Goal: Check status

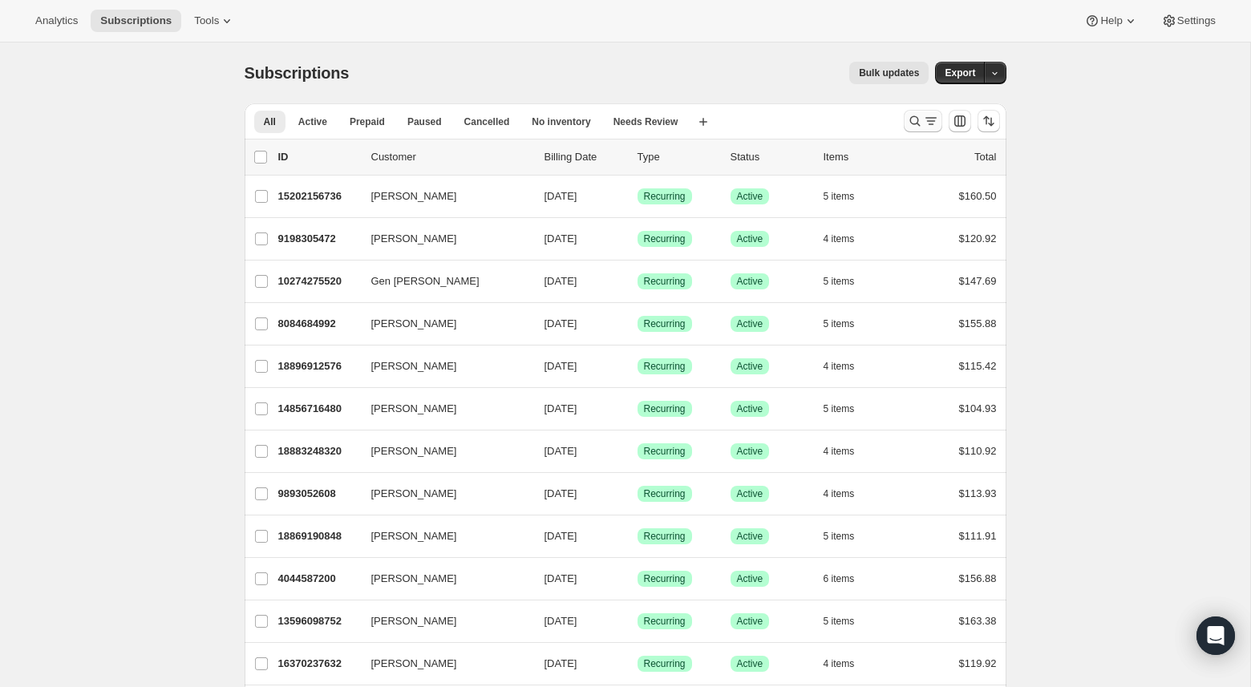
click at [911, 123] on icon "Search and filter results" at bounding box center [914, 121] width 10 height 10
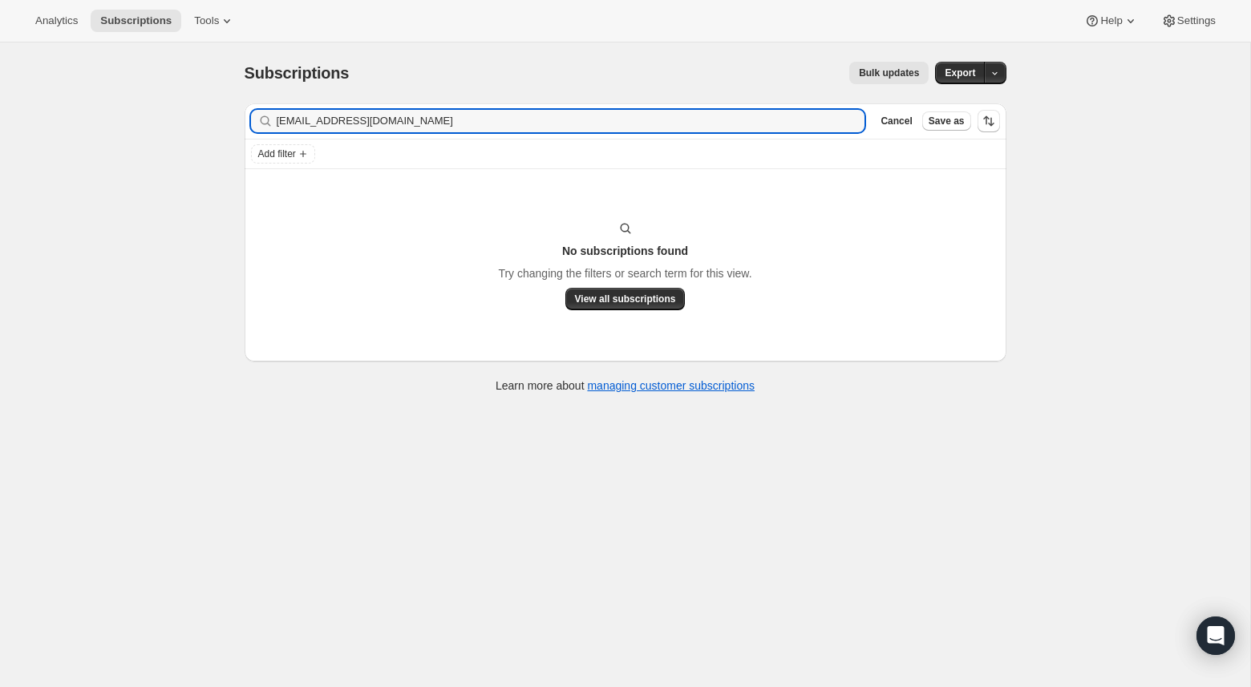
type input "[EMAIL_ADDRESS][DOMAIN_NAME]"
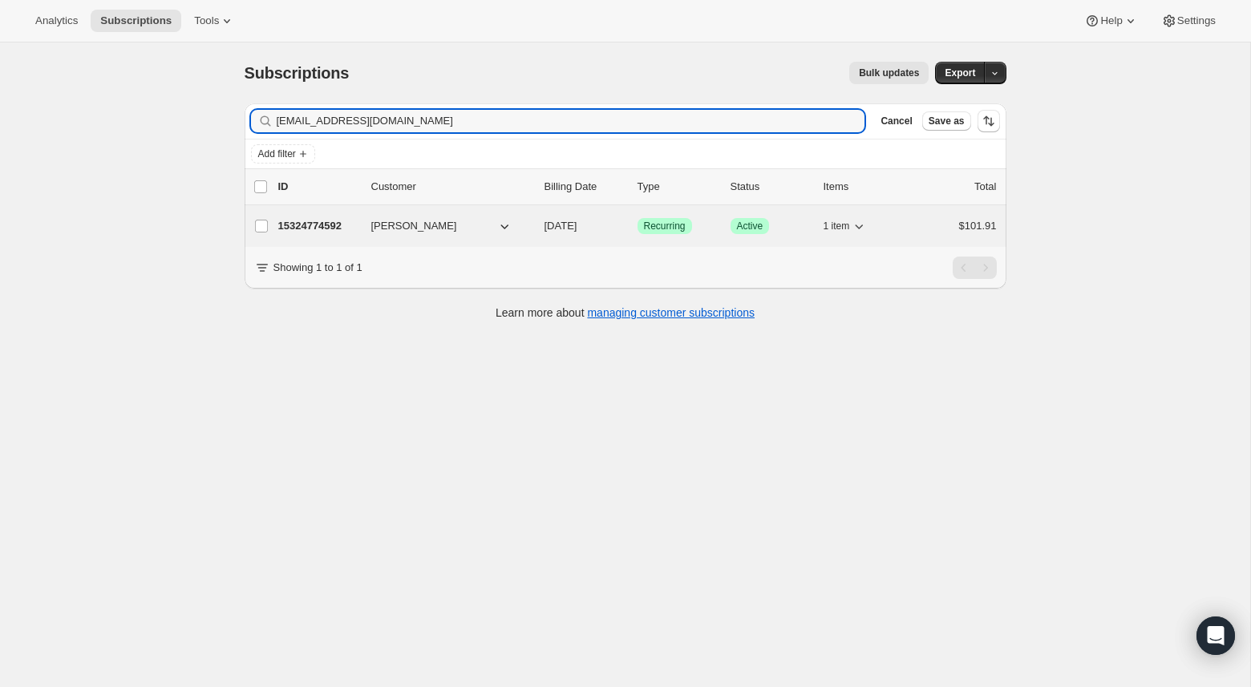
click at [310, 229] on p "15324774592" at bounding box center [318, 226] width 80 height 16
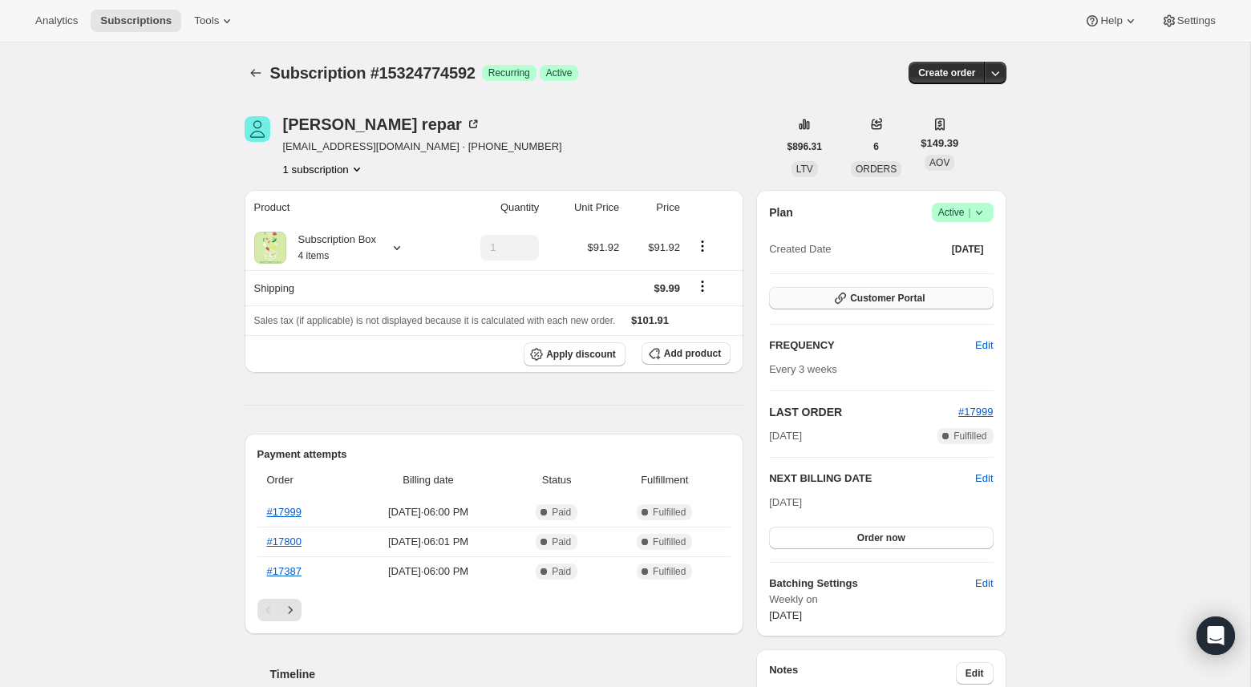
click at [902, 291] on button "Customer Portal" at bounding box center [881, 298] width 224 height 22
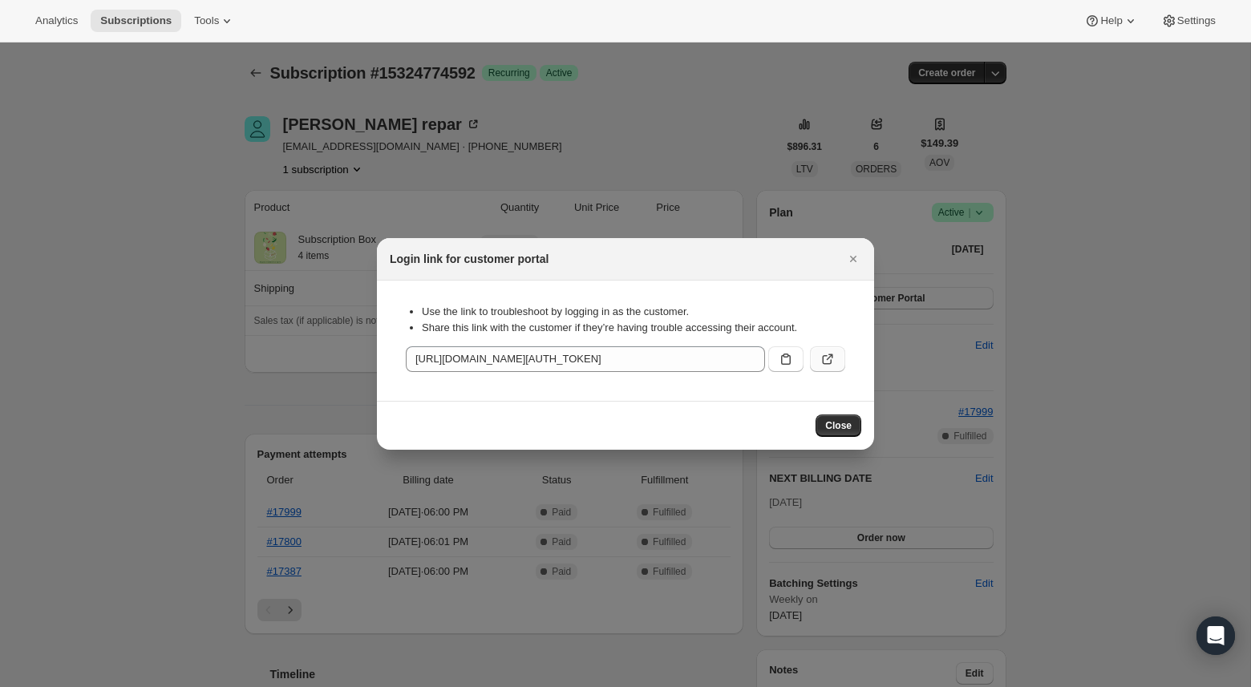
click at [832, 357] on icon ":rcn:" at bounding box center [830, 357] width 6 height 6
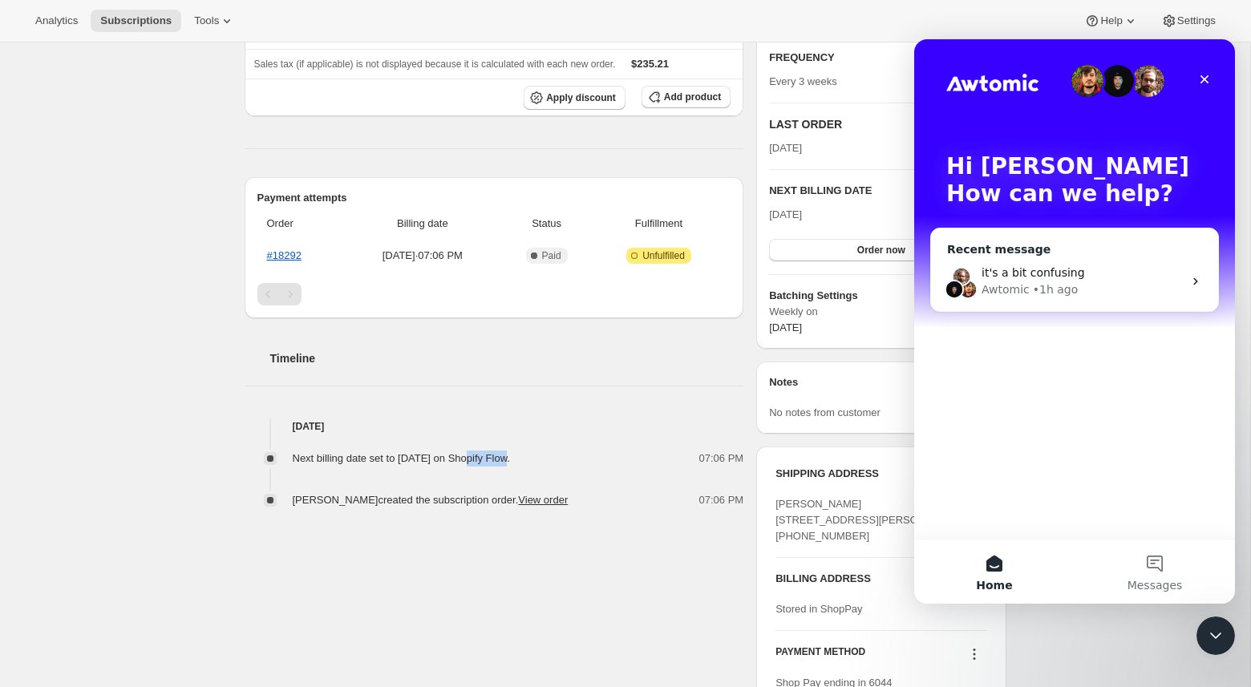
drag, startPoint x: 1192, startPoint y: 265, endPoint x: 927, endPoint y: 48, distance: 343.0
click at [1192, 265] on div "it's a bit confusing Awtomic • 1h ago" at bounding box center [1074, 281] width 287 height 59
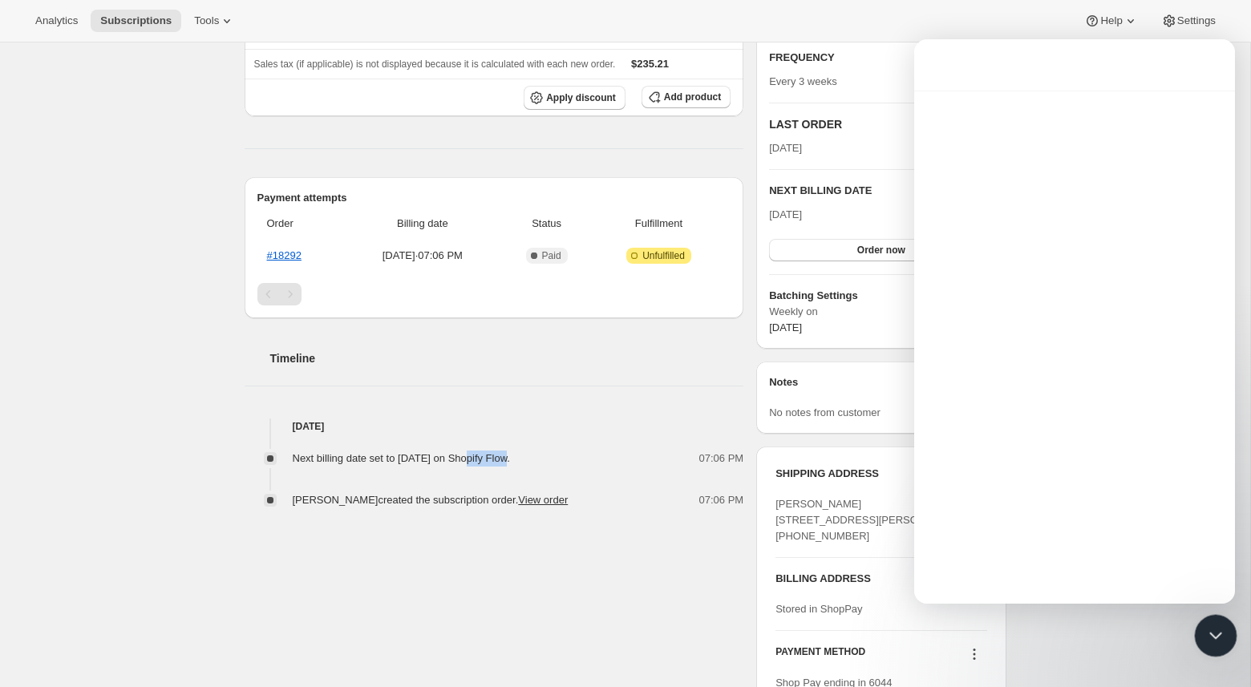
click at [1200, 630] on div "Close Intercom Messenger" at bounding box center [1213, 633] width 38 height 38
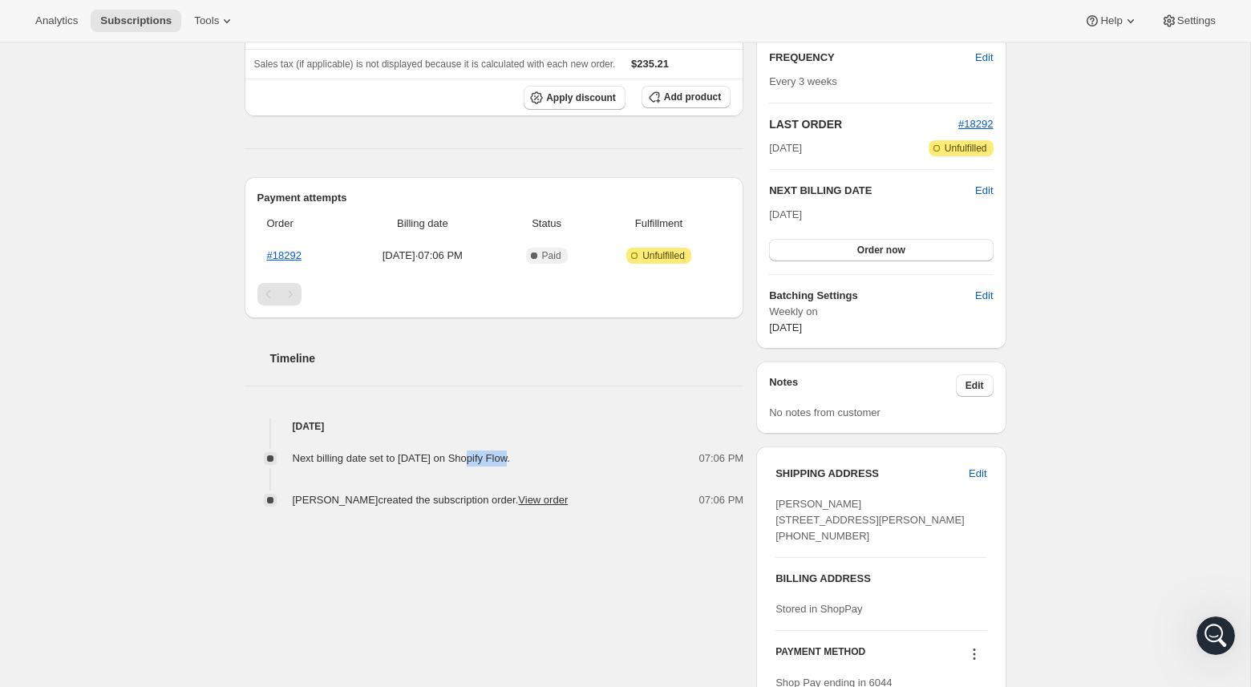
click at [165, 459] on div "Subscription #18916311232. This page is ready Subscription #18916311232 Success…" at bounding box center [625, 314] width 1250 height 1118
